Goal: Information Seeking & Learning: Check status

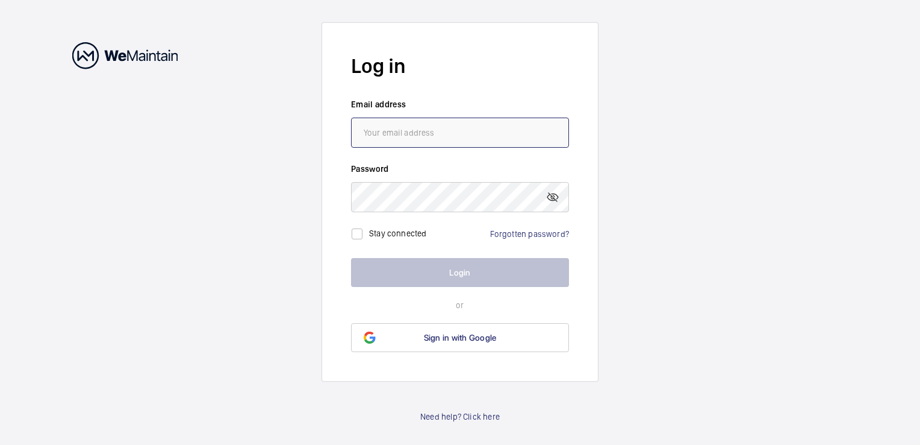
type input "[PERSON_NAME][EMAIL_ADDRESS][PERSON_NAME][DOMAIN_NAME]"
click at [449, 273] on button "Login" at bounding box center [460, 272] width 218 height 29
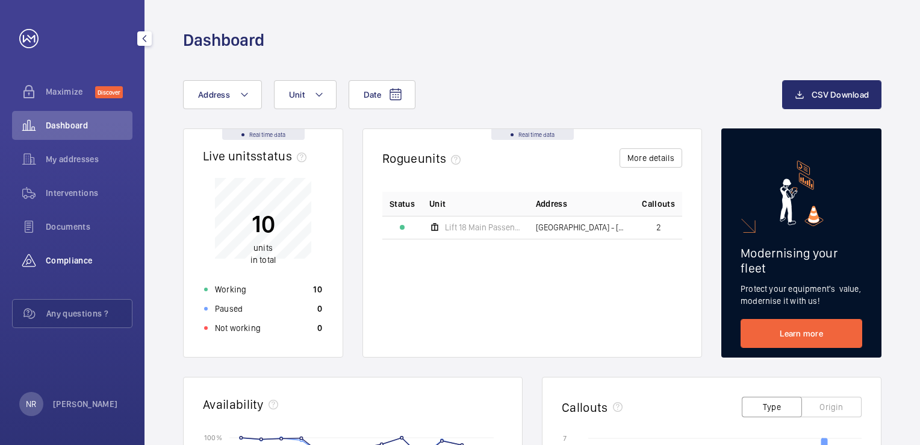
click at [70, 262] on span "Compliance" at bounding box center [89, 260] width 87 height 12
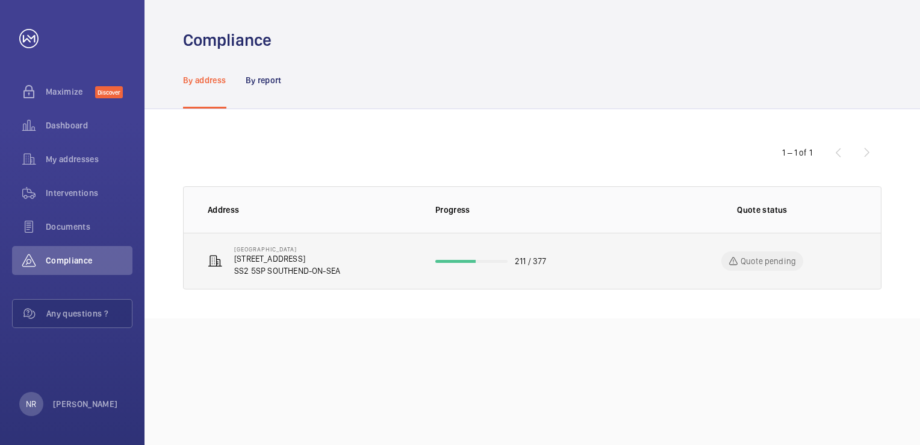
click at [317, 266] on p "SS2 5SP SOUTHEND-ON-SEA" at bounding box center [287, 270] width 106 height 12
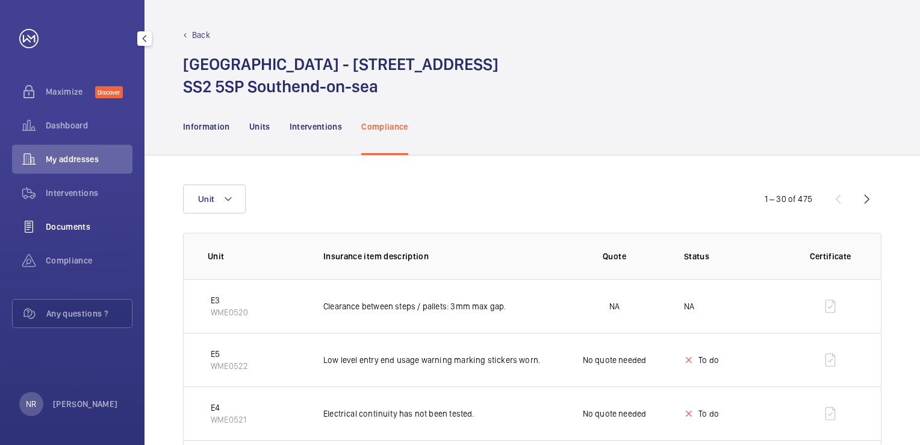
click at [78, 230] on span "Documents" at bounding box center [89, 226] width 87 height 12
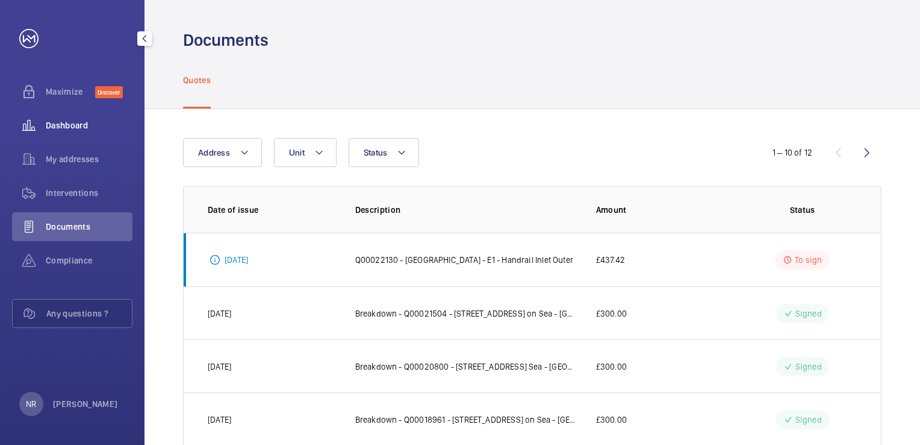
click at [83, 125] on span "Dashboard" at bounding box center [89, 125] width 87 height 12
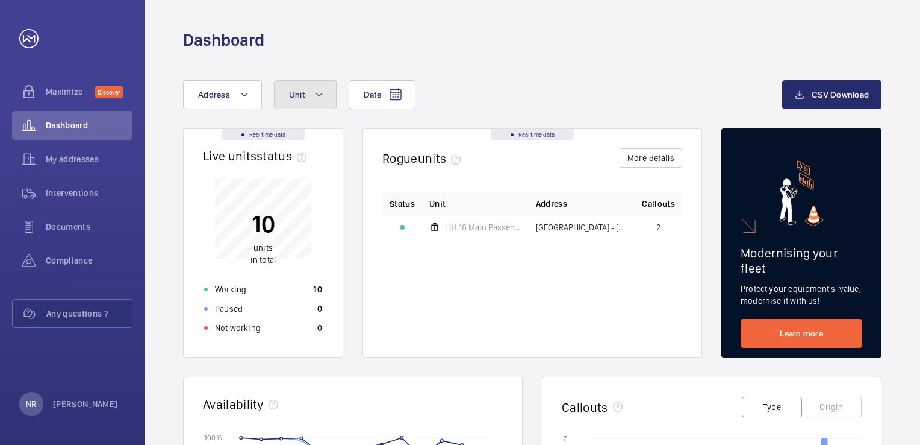
click at [317, 95] on mat-icon at bounding box center [319, 94] width 10 height 14
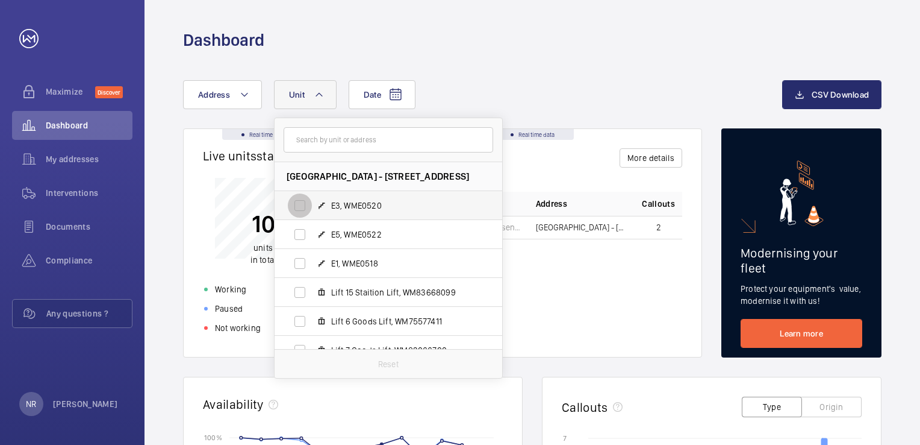
click at [294, 203] on input "E3, WME0520" at bounding box center [300, 205] width 24 height 24
checkbox input "true"
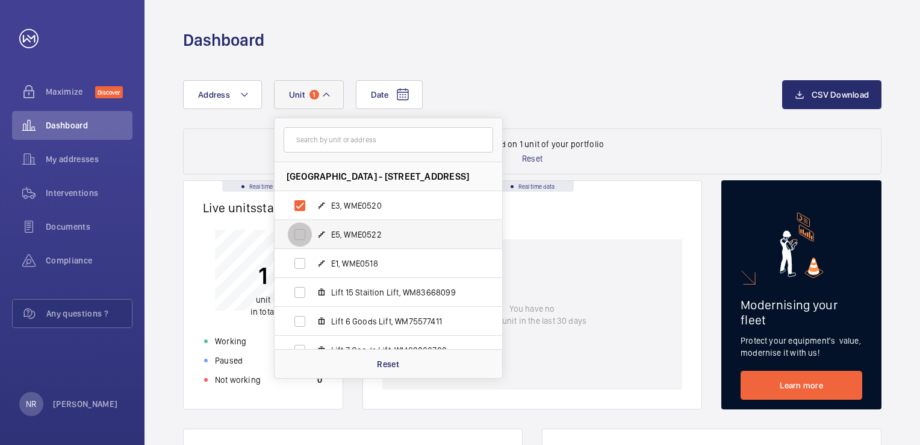
click at [301, 234] on input "E5, WME0522" at bounding box center [300, 234] width 24 height 24
checkbox input "true"
click at [302, 263] on input "E1, WME0518" at bounding box center [300, 263] width 24 height 24
checkbox input "true"
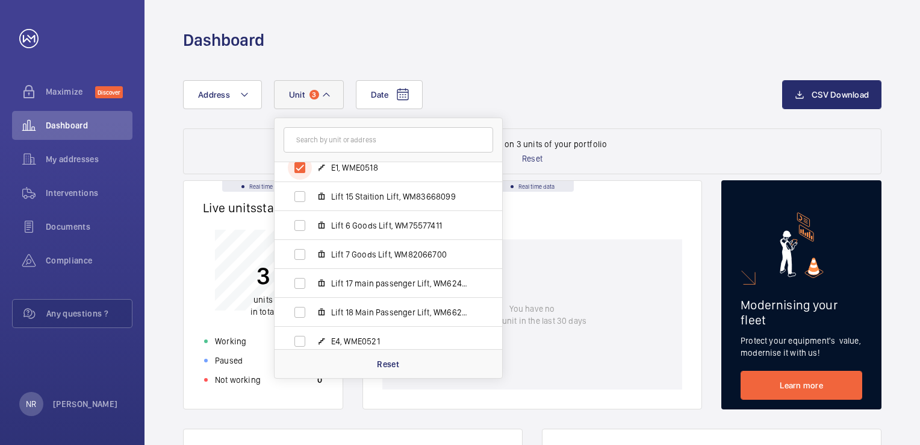
scroll to position [131, 0]
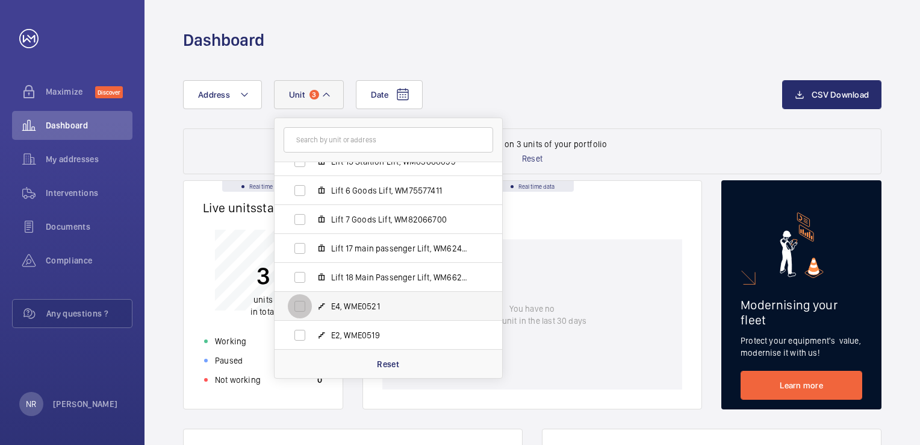
click at [299, 301] on input "E4, WME0521" at bounding box center [300, 306] width 24 height 24
checkbox input "true"
click at [296, 332] on input "E2, WME0519" at bounding box center [300, 335] width 24 height 24
checkbox input "true"
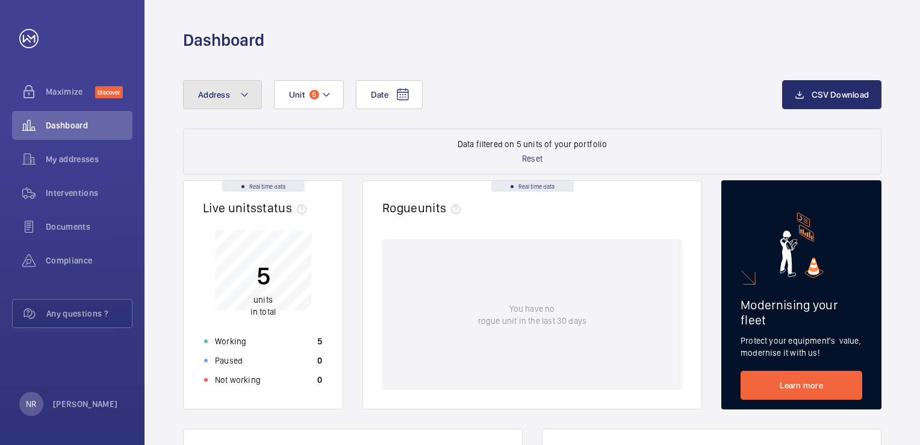
click at [240, 96] on mat-icon at bounding box center [245, 94] width 10 height 14
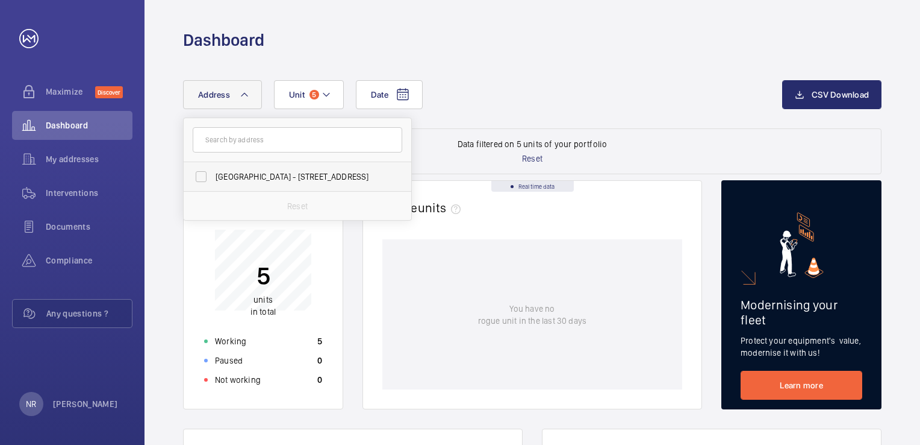
click at [284, 180] on span "[GEOGRAPHIC_DATA] - [STREET_ADDRESS]" at bounding box center [299, 176] width 166 height 12
click at [213, 180] on input "[GEOGRAPHIC_DATA] - [STREET_ADDRESS]" at bounding box center [201, 176] width 24 height 24
checkbox input "true"
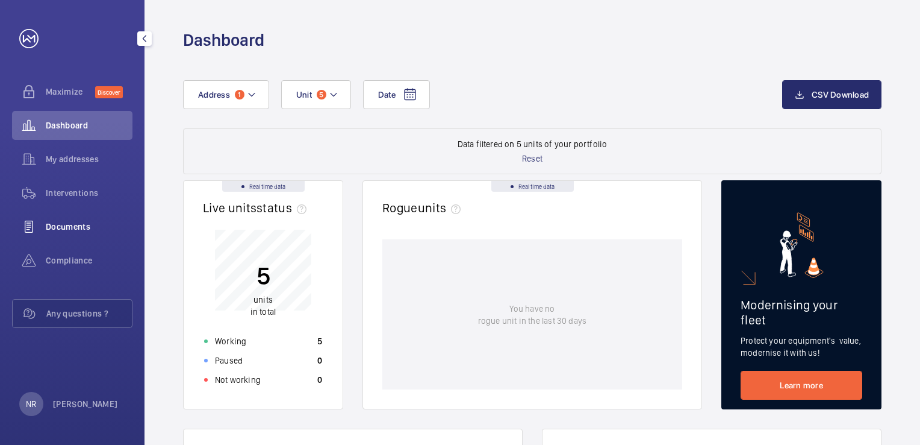
click at [87, 223] on span "Documents" at bounding box center [89, 226] width 87 height 12
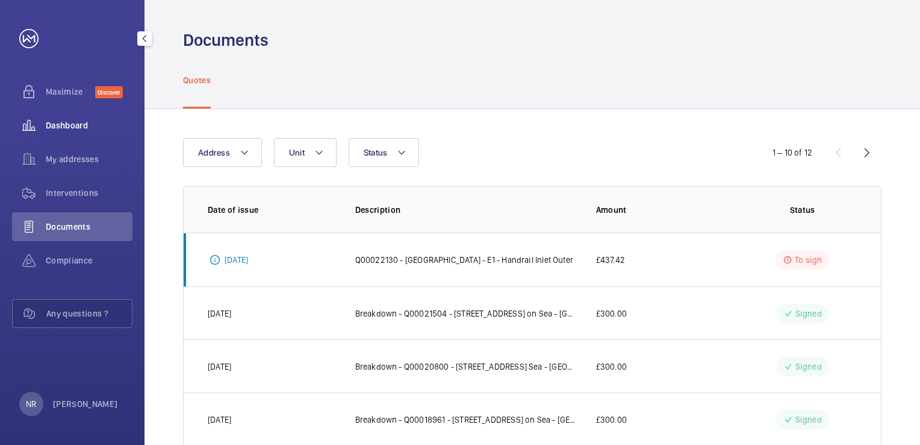
click at [61, 119] on span "Dashboard" at bounding box center [89, 125] width 87 height 12
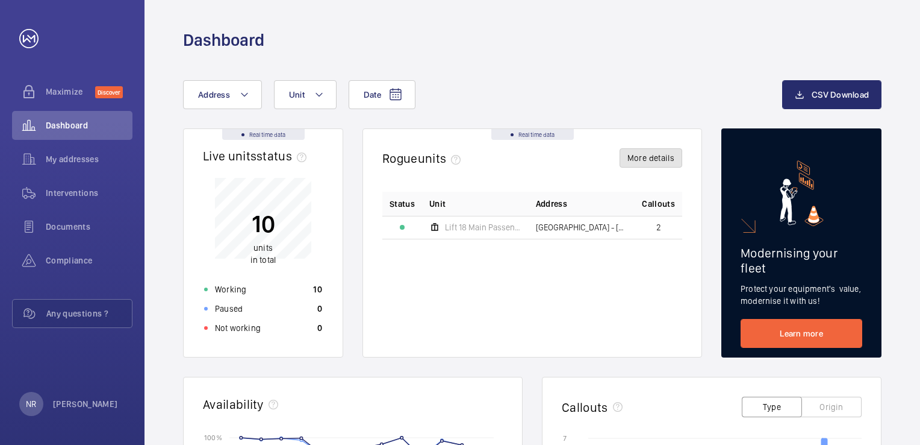
click at [650, 155] on button "More details" at bounding box center [651, 157] width 63 height 19
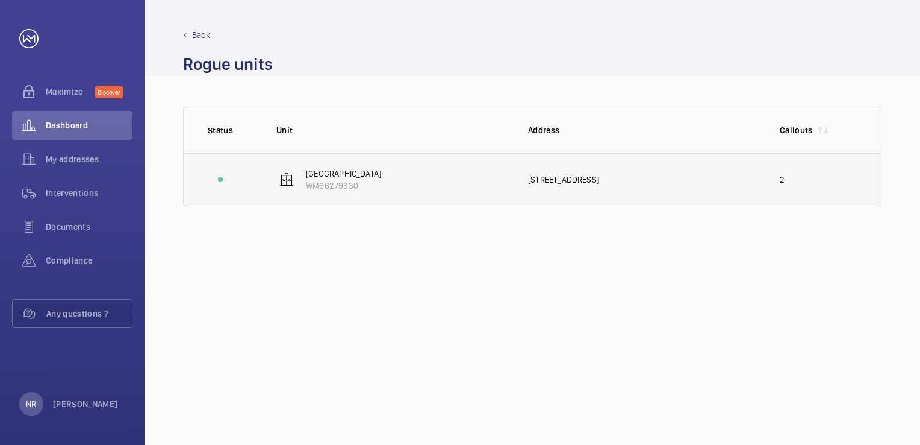
click at [549, 179] on div "[STREET_ADDRESS]" at bounding box center [644, 179] width 233 height 12
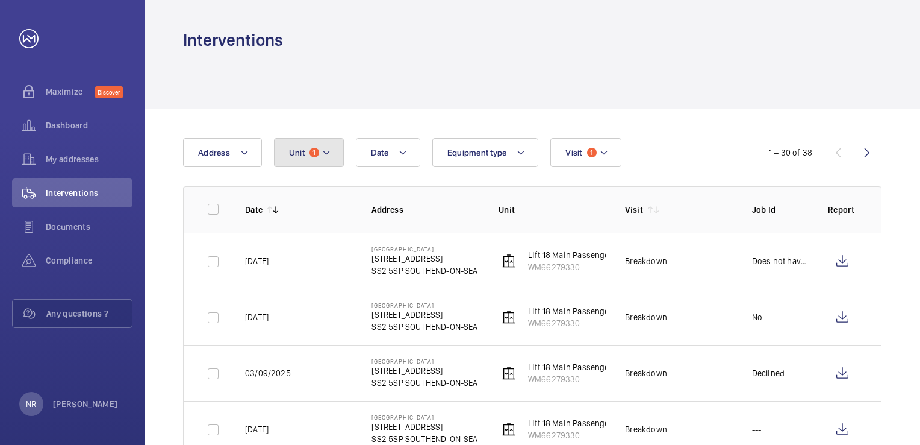
click at [322, 151] on mat-icon at bounding box center [327, 152] width 10 height 14
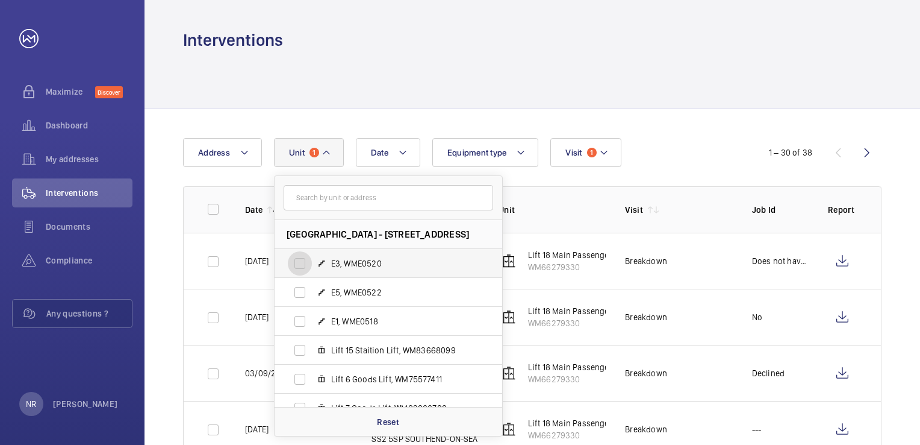
drag, startPoint x: 301, startPoint y: 263, endPoint x: 305, endPoint y: 271, distance: 9.2
click at [301, 263] on input "E3, WME0520" at bounding box center [300, 263] width 24 height 24
checkbox input "true"
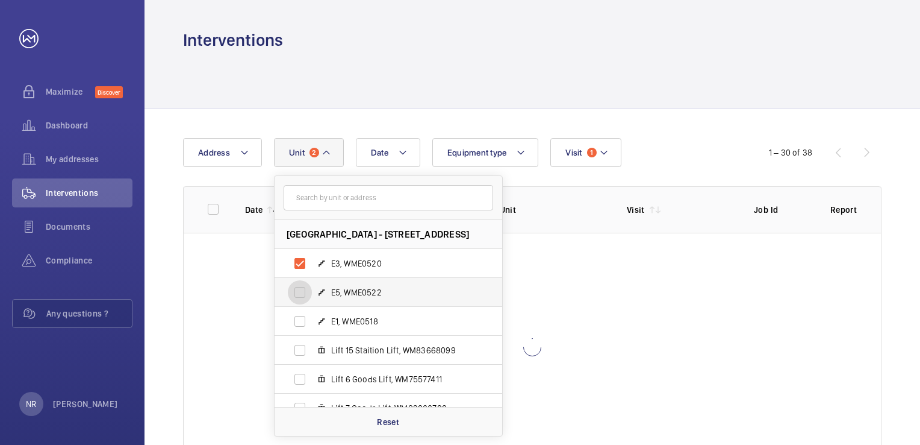
click at [296, 293] on input "E5, WME0522" at bounding box center [300, 292] width 24 height 24
checkbox input "true"
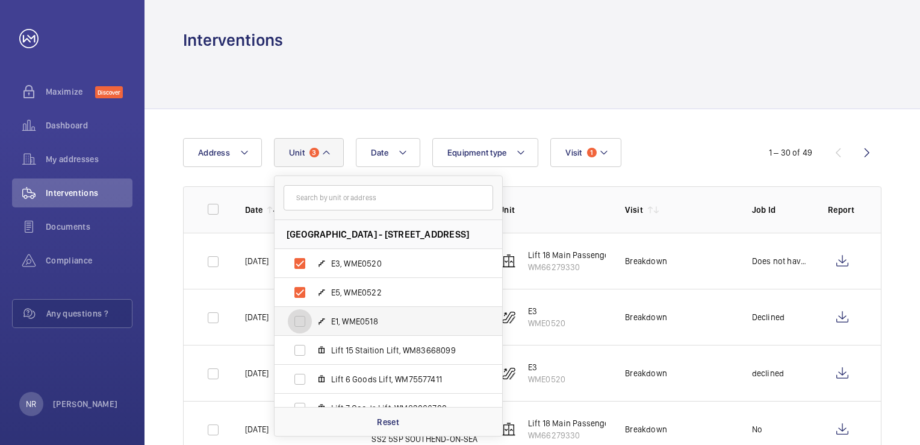
click at [302, 323] on input "E1, WME0518" at bounding box center [300, 321] width 24 height 24
checkbox input "true"
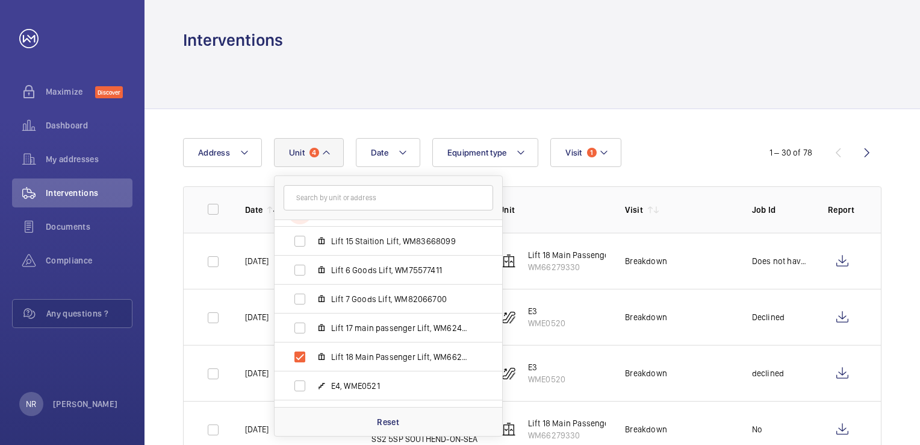
scroll to position [131, 0]
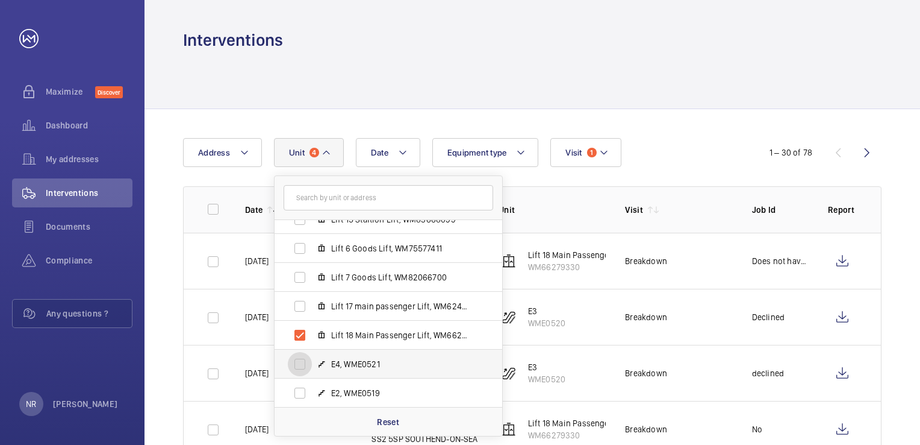
click at [306, 360] on input "E4, WME0521" at bounding box center [300, 364] width 24 height 24
checkbox input "true"
drag, startPoint x: 304, startPoint y: 392, endPoint x: 305, endPoint y: 363, distance: 29.0
click at [302, 389] on input "E2, WME0519" at bounding box center [300, 393] width 24 height 24
checkbox input "true"
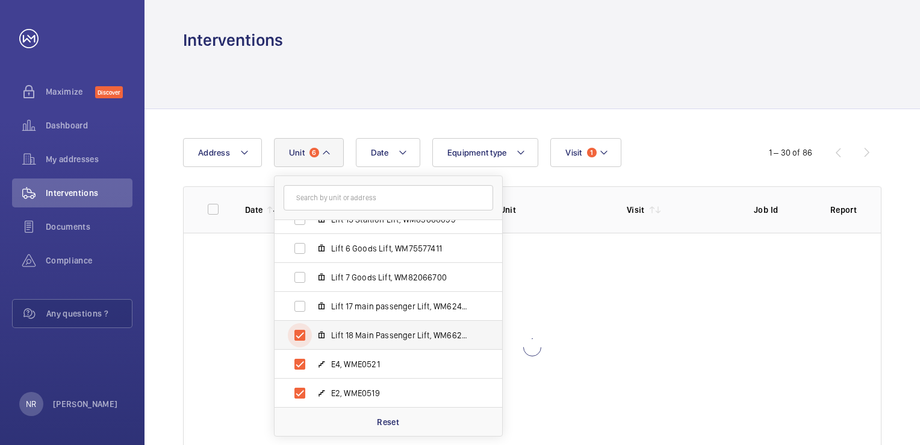
click at [303, 333] on input "Lift 18 Main Passenger Lift, WM66279330" at bounding box center [300, 335] width 24 height 24
checkbox input "false"
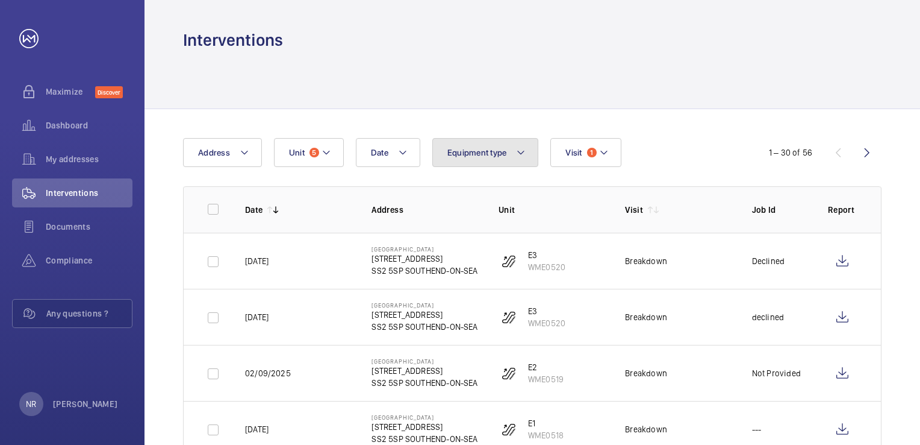
click at [520, 149] on mat-icon at bounding box center [521, 152] width 10 height 14
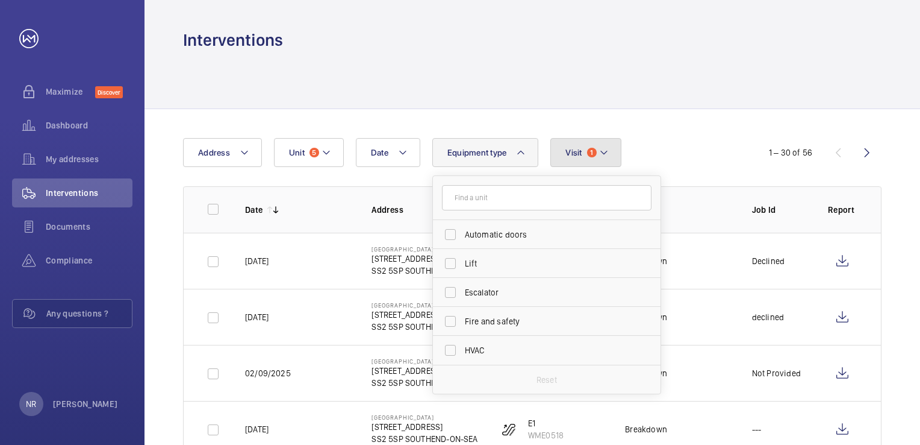
click at [601, 149] on mat-icon at bounding box center [604, 152] width 10 height 14
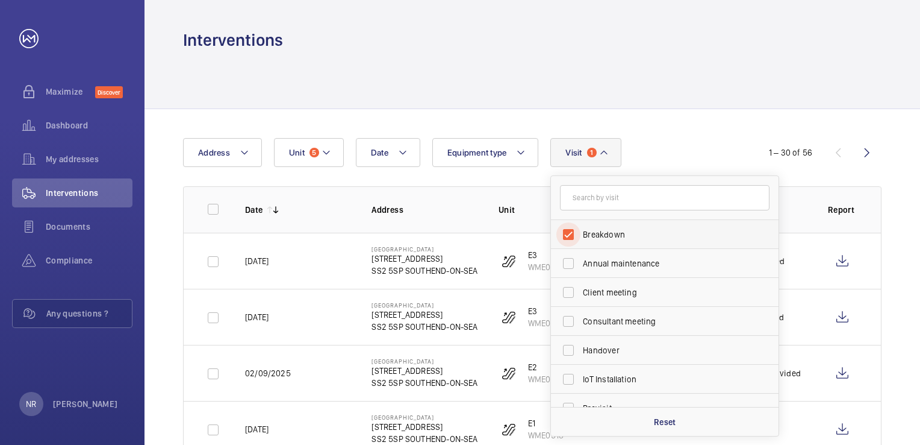
click at [564, 233] on input "Breakdown" at bounding box center [569, 234] width 24 height 24
checkbox input "false"
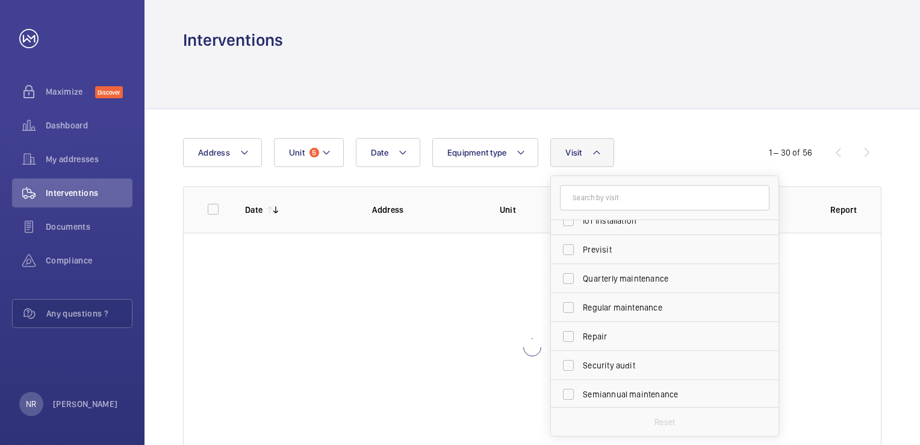
scroll to position [189, 0]
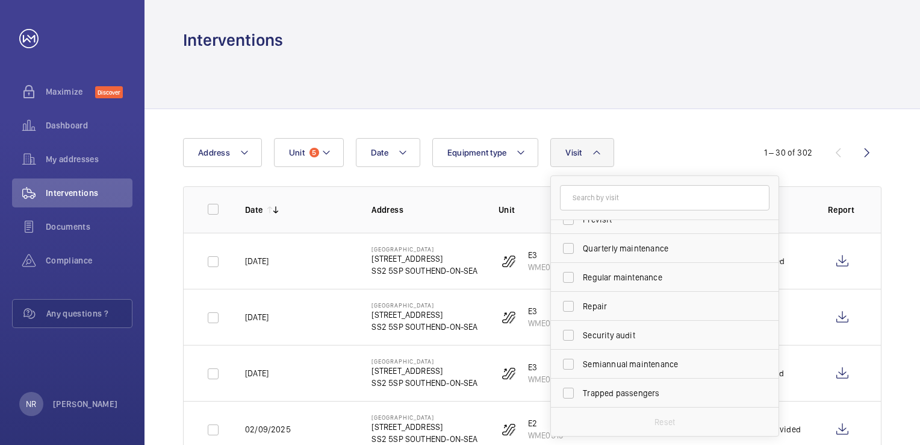
click at [698, 145] on div "Date Address Unit 5 Equipment type Visit Breakdown Annual maintenance Client me…" at bounding box center [460, 152] width 554 height 29
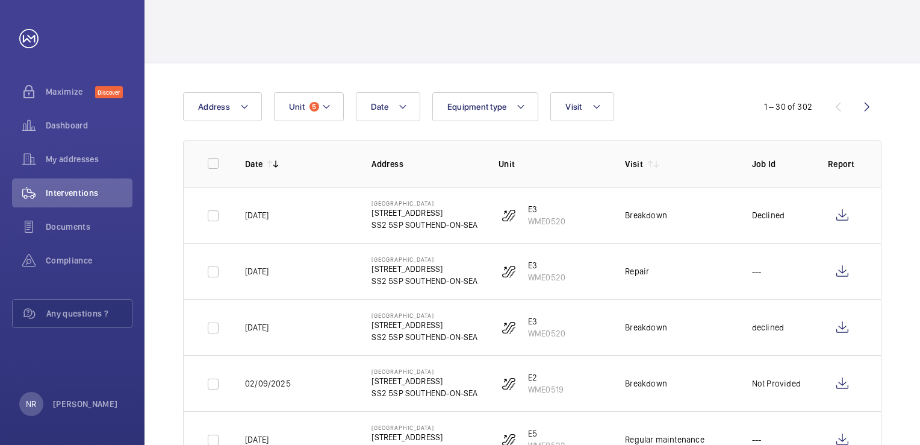
scroll to position [0, 0]
